Goal: Task Accomplishment & Management: Use online tool/utility

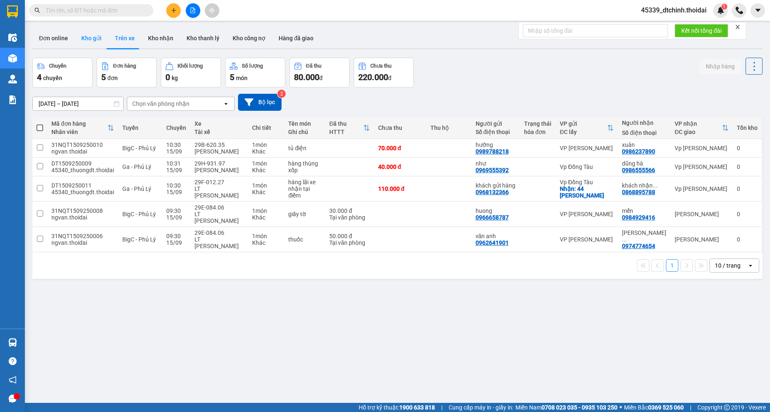
click at [81, 41] on button "Kho gửi" at bounding box center [92, 38] width 34 height 20
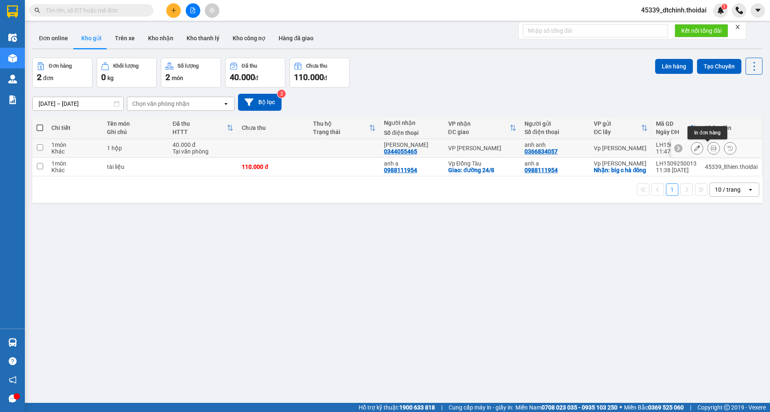
click at [710, 147] on button at bounding box center [714, 148] width 12 height 15
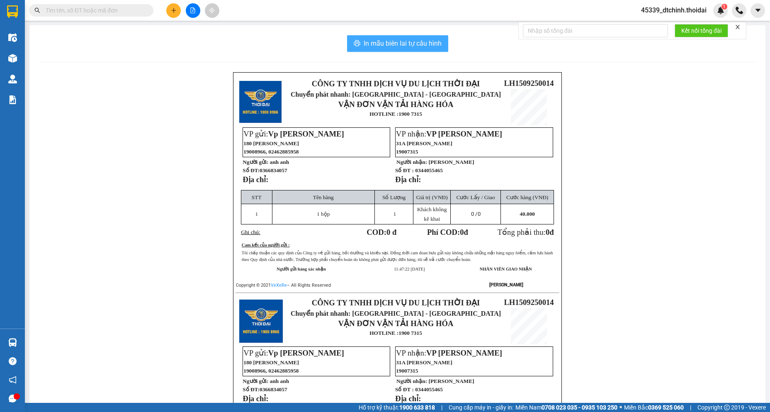
click at [400, 45] on span "In mẫu biên lai tự cấu hình" at bounding box center [403, 43] width 78 height 10
